Goal: Check status: Check status

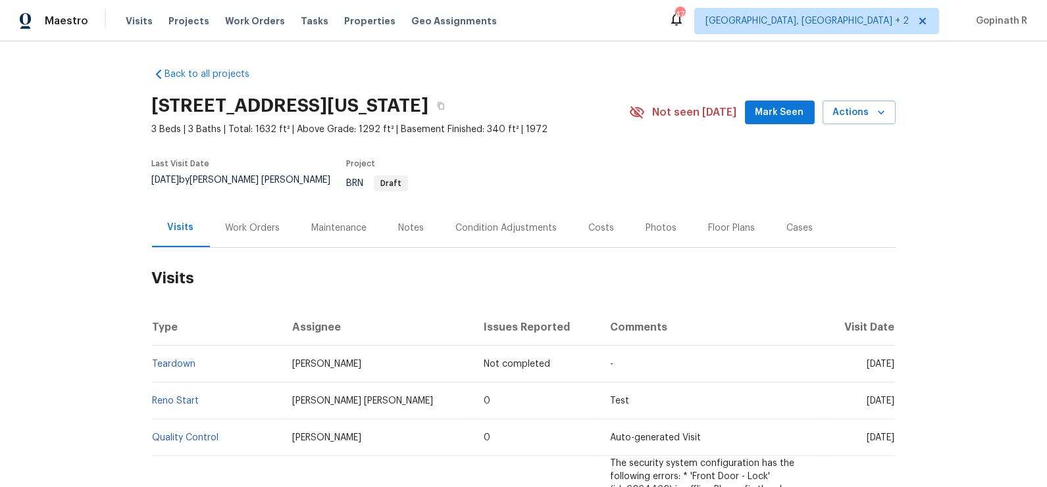
click at [251, 225] on div "Work Orders" at bounding box center [253, 228] width 86 height 39
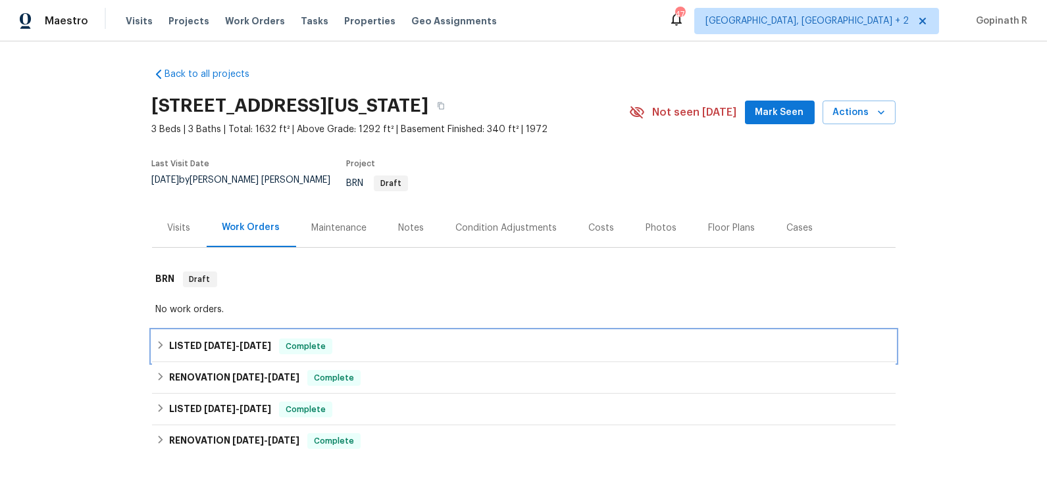
click at [364, 331] on div "LISTED [DATE] - [DATE] Complete" at bounding box center [523, 347] width 743 height 32
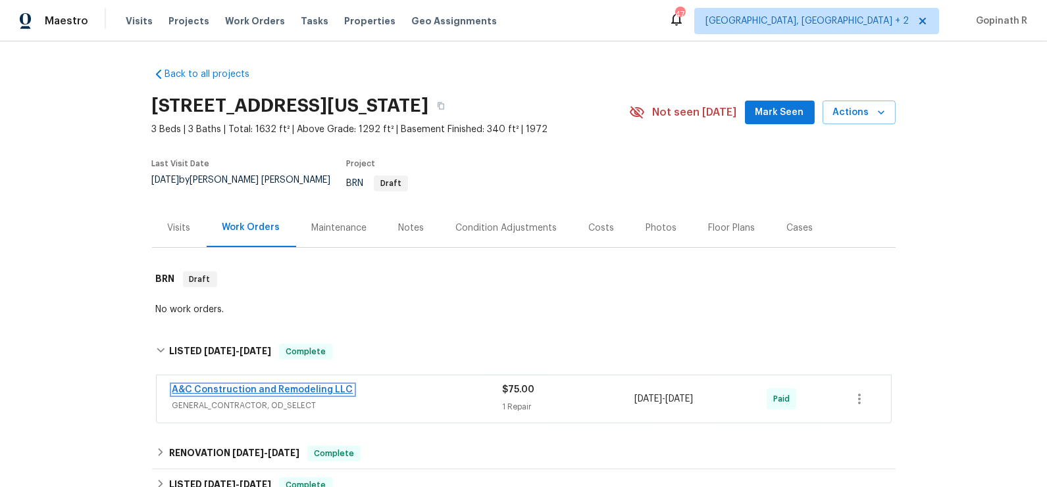
click at [315, 386] on link "A&C Construction and Remodeling LLC" at bounding box center [262, 390] width 181 height 9
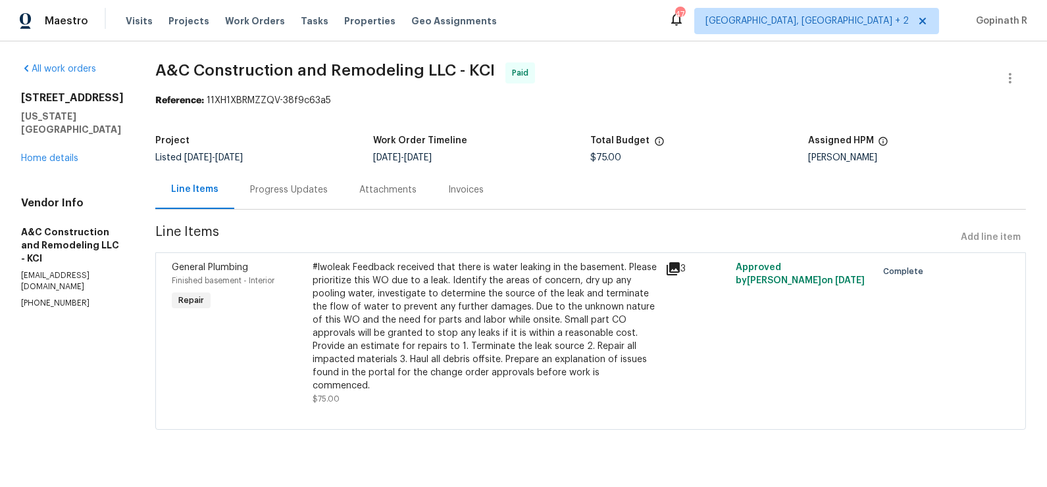
click at [311, 190] on div "Progress Updates" at bounding box center [289, 190] width 78 height 13
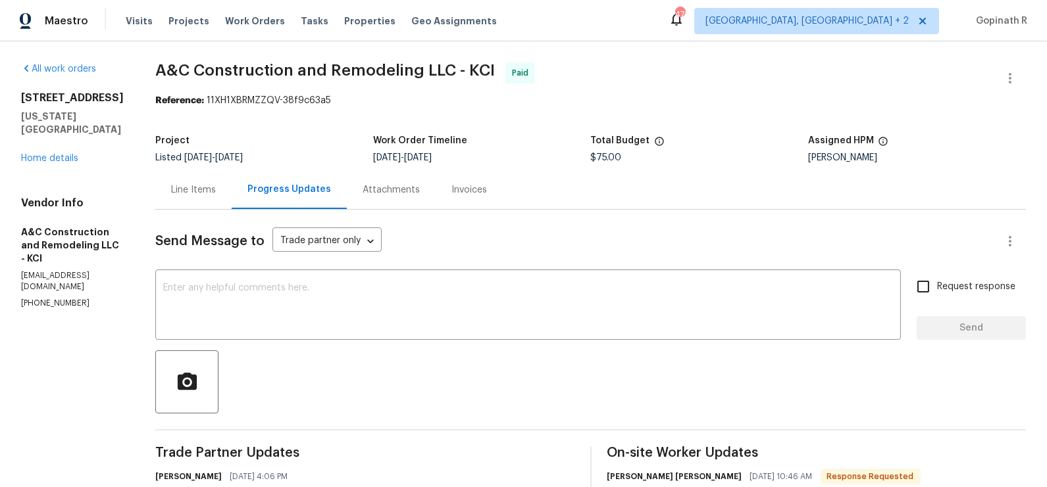
click at [216, 189] on div "Line Items" at bounding box center [193, 190] width 45 height 13
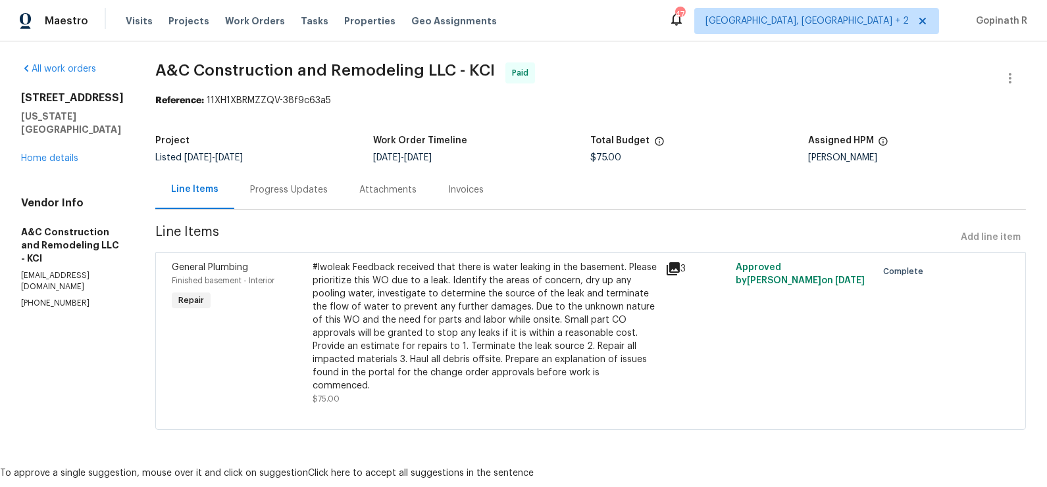
click at [459, 255] on div "General Plumbing Finished basement - Interior Repair #lwoleak Feedback received…" at bounding box center [590, 342] width 870 height 178
click at [466, 293] on div "#lwoleak Feedback received that there is water leaking in the basement. Please …" at bounding box center [484, 327] width 344 height 132
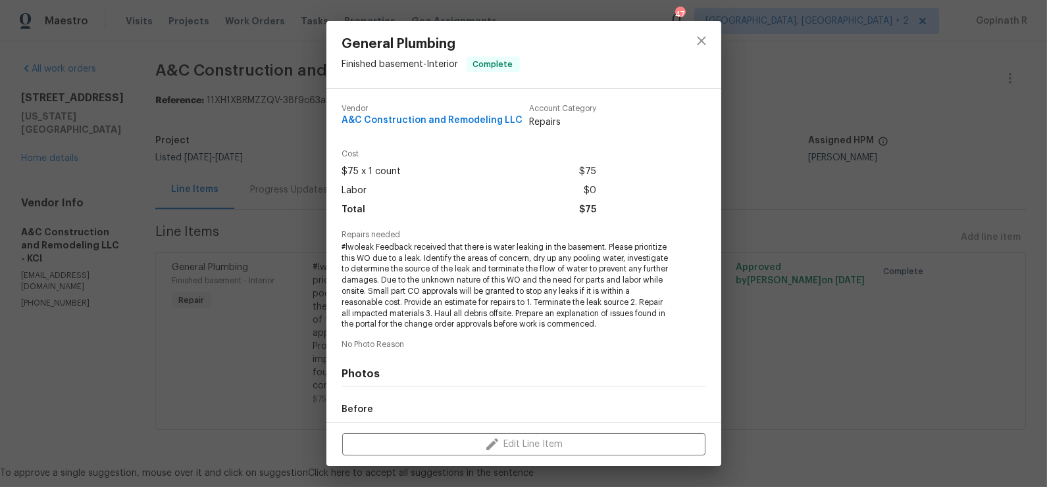
scroll to position [152, 0]
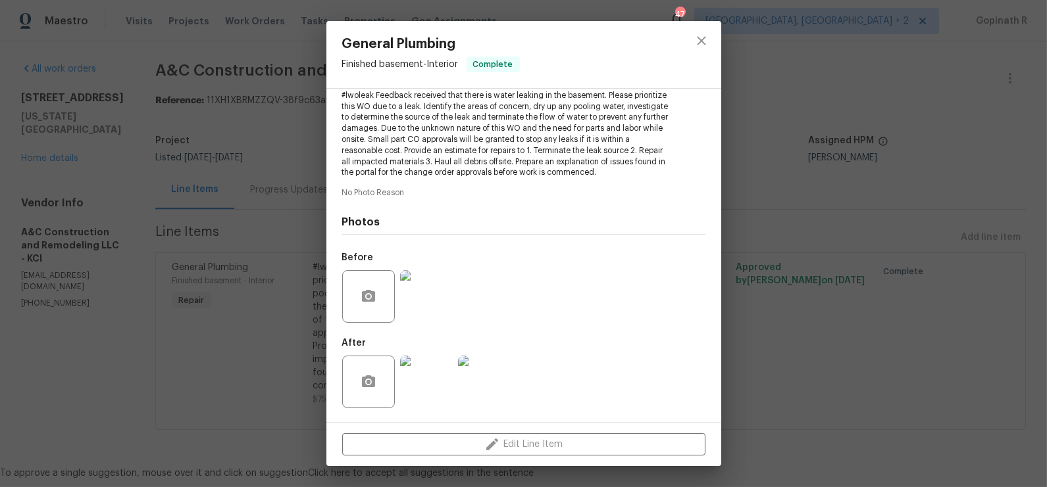
click at [422, 383] on img at bounding box center [426, 382] width 53 height 53
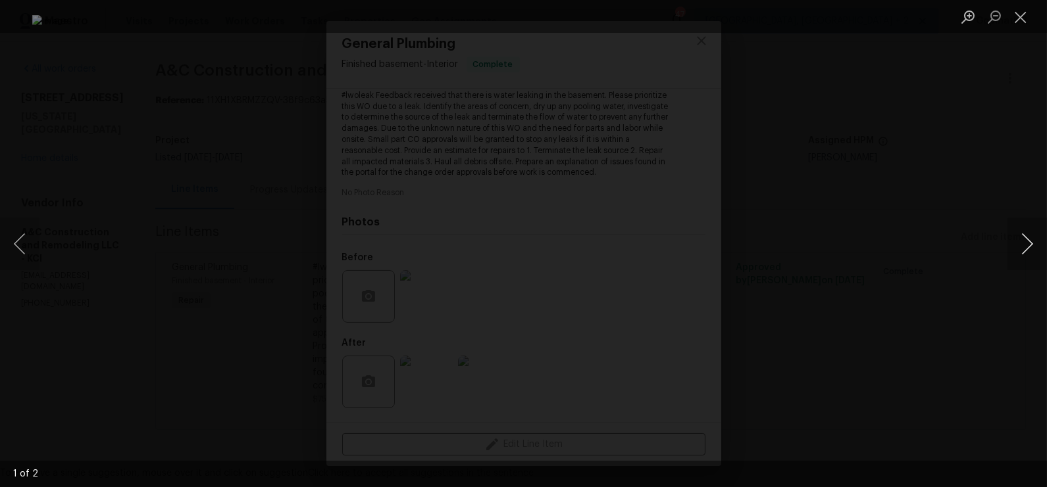
click at [1026, 254] on button "Next image" at bounding box center [1026, 244] width 39 height 53
click at [1022, 16] on button "Close lightbox" at bounding box center [1020, 16] width 26 height 23
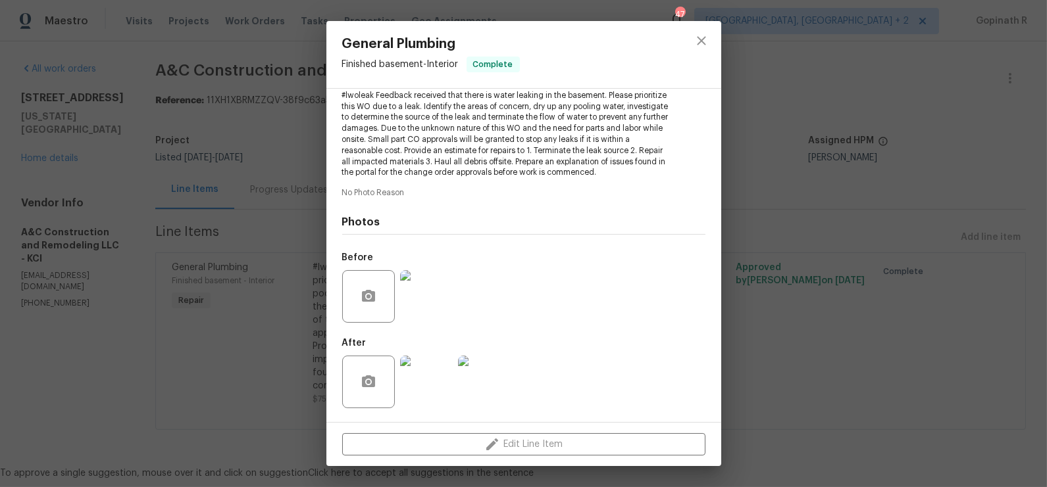
click at [435, 302] on img at bounding box center [426, 296] width 53 height 53
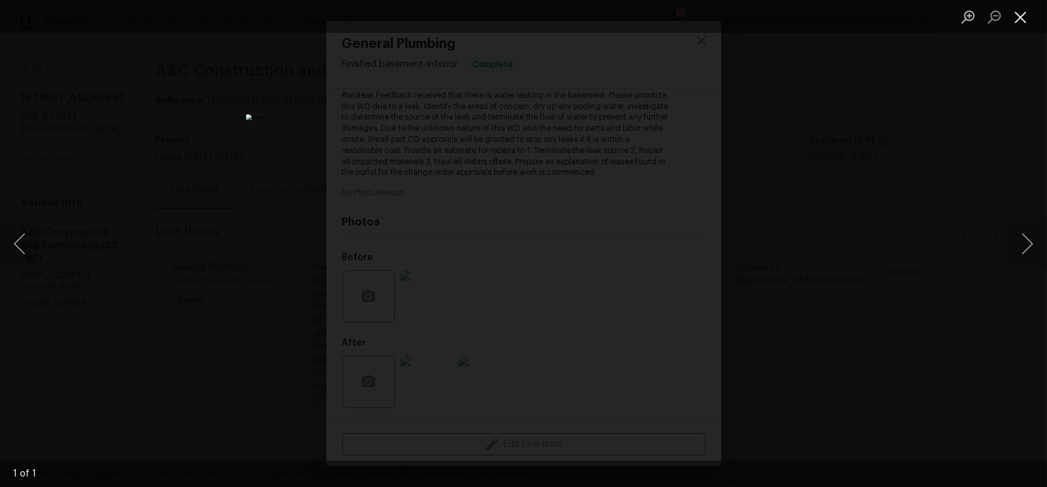
click at [1026, 14] on button "Close lightbox" at bounding box center [1020, 16] width 26 height 23
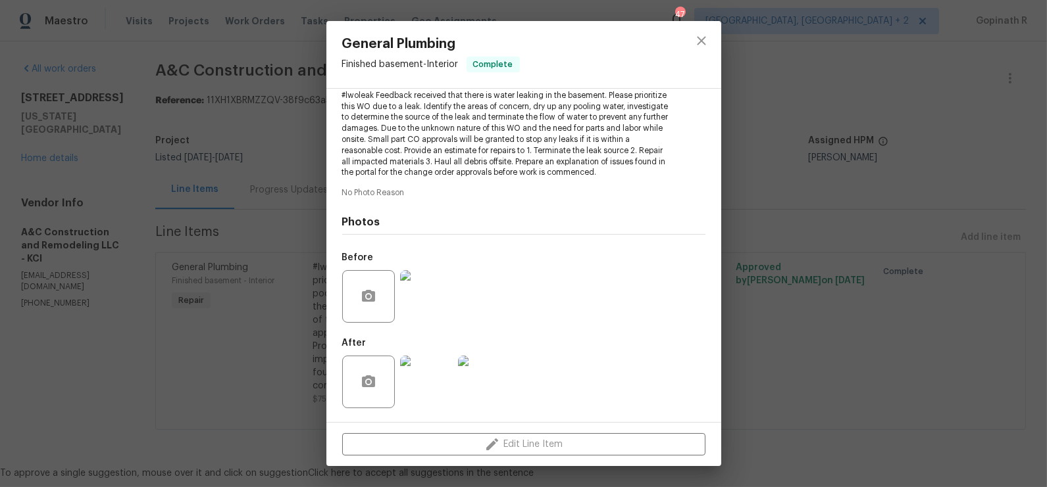
click at [424, 378] on img at bounding box center [426, 382] width 53 height 53
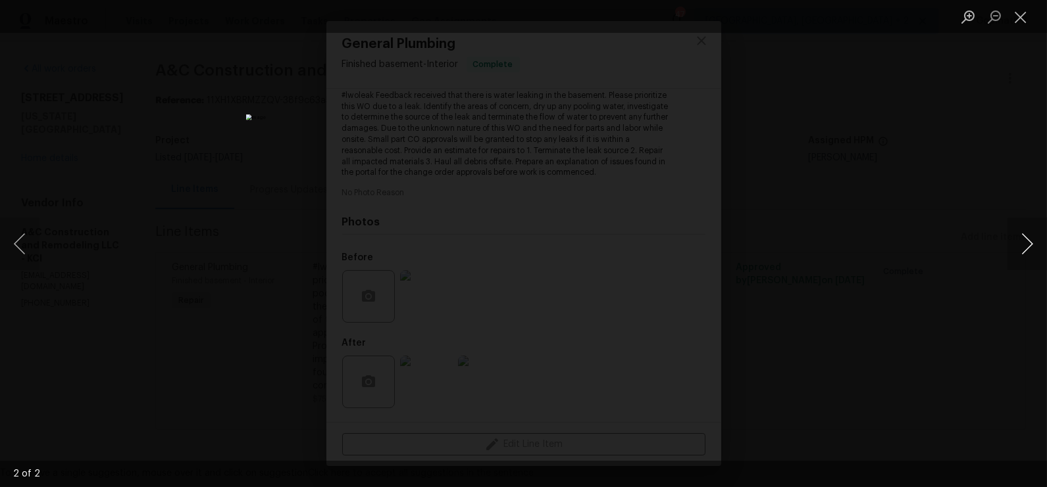
click at [1028, 237] on button "Next image" at bounding box center [1026, 244] width 39 height 53
click at [1023, 236] on button "Next image" at bounding box center [1026, 244] width 39 height 53
click at [1027, 16] on button "Close lightbox" at bounding box center [1020, 16] width 26 height 23
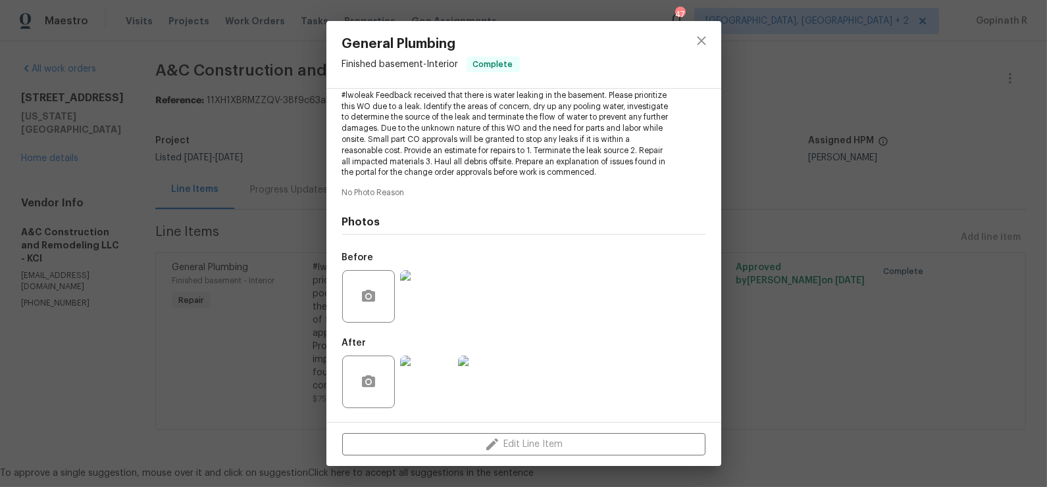
click at [430, 304] on img at bounding box center [426, 296] width 53 height 53
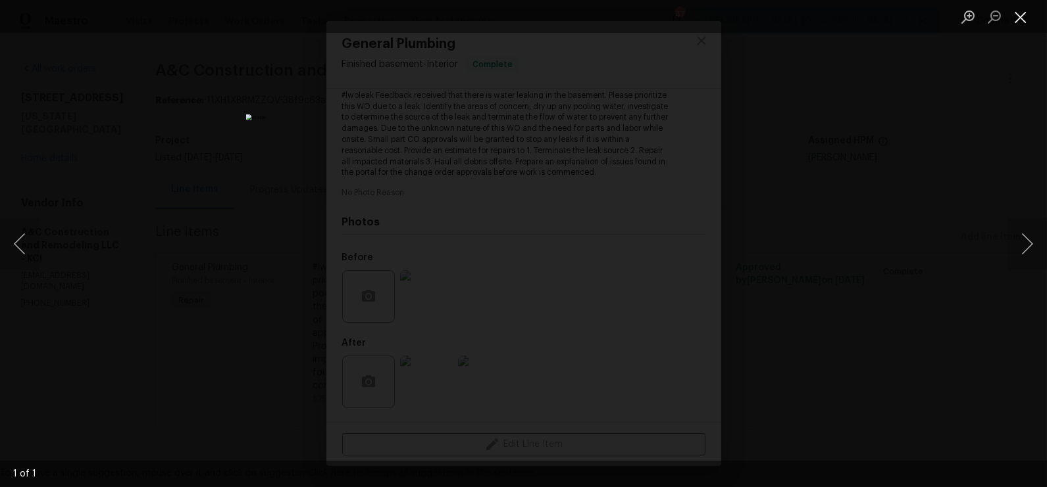
click at [1019, 23] on button "Close lightbox" at bounding box center [1020, 16] width 26 height 23
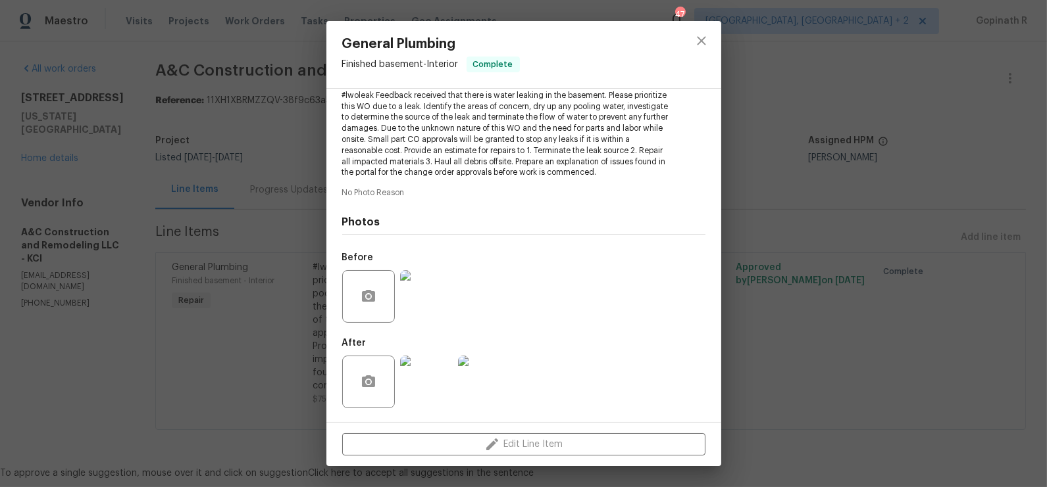
click at [494, 382] on img at bounding box center [484, 382] width 53 height 53
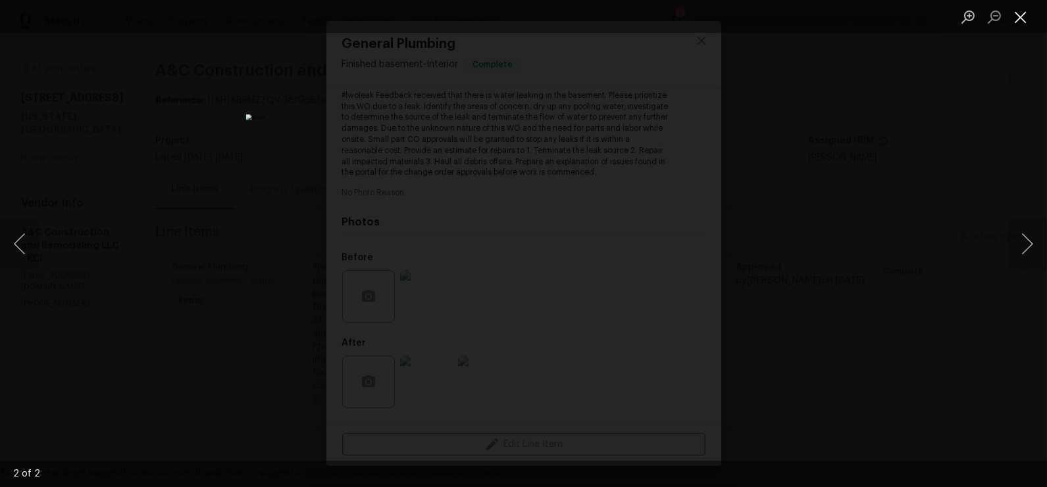
click at [1022, 22] on button "Close lightbox" at bounding box center [1020, 16] width 26 height 23
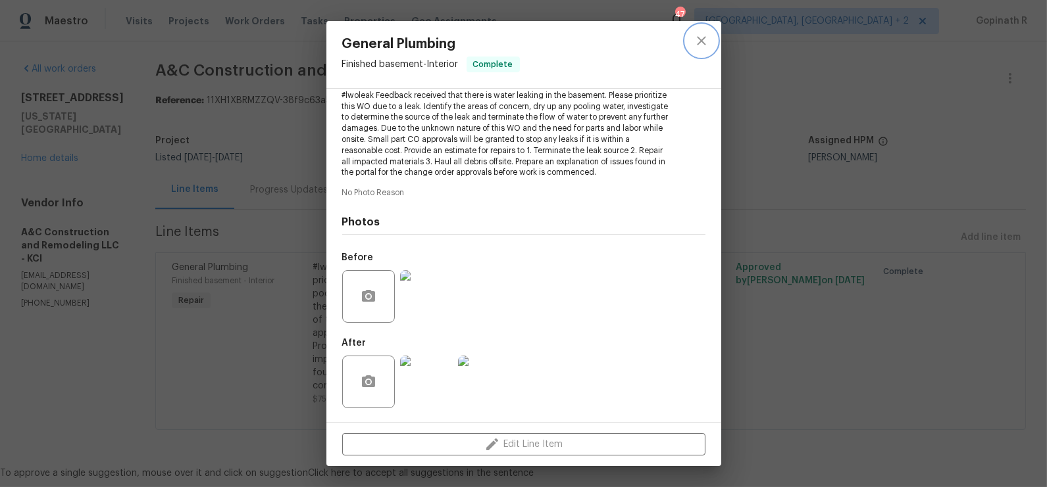
click at [706, 43] on icon "close" at bounding box center [701, 41] width 16 height 16
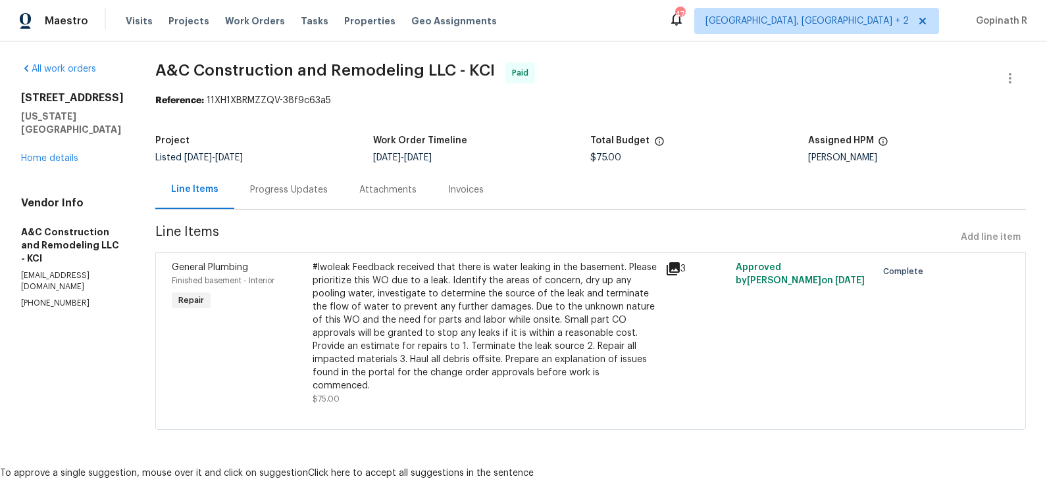
click at [301, 191] on div "Progress Updates" at bounding box center [289, 190] width 78 height 13
